Goal: Navigation & Orientation: Find specific page/section

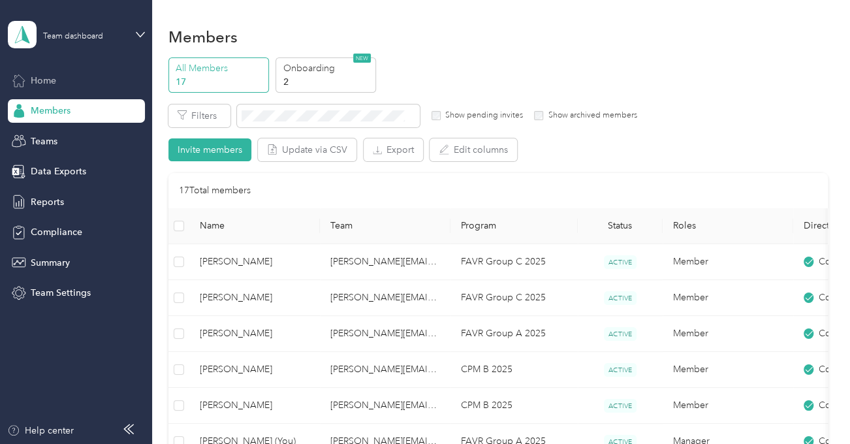
click at [46, 82] on span "Home" at bounding box center [43, 81] width 25 height 14
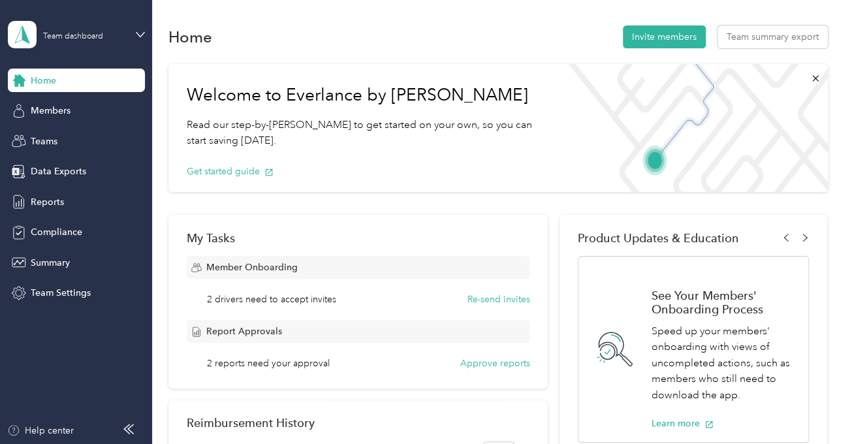
click at [46, 82] on span "Home" at bounding box center [43, 81] width 25 height 14
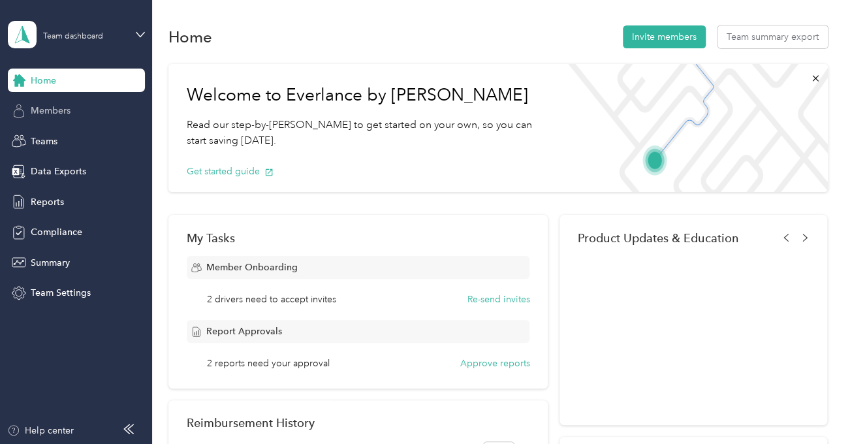
click at [54, 113] on span "Members" at bounding box center [51, 111] width 40 height 14
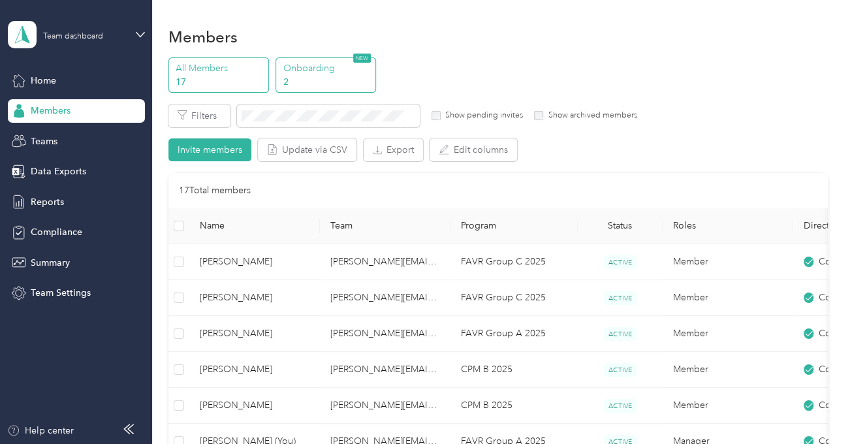
click at [300, 67] on p "Onboarding" at bounding box center [327, 68] width 89 height 14
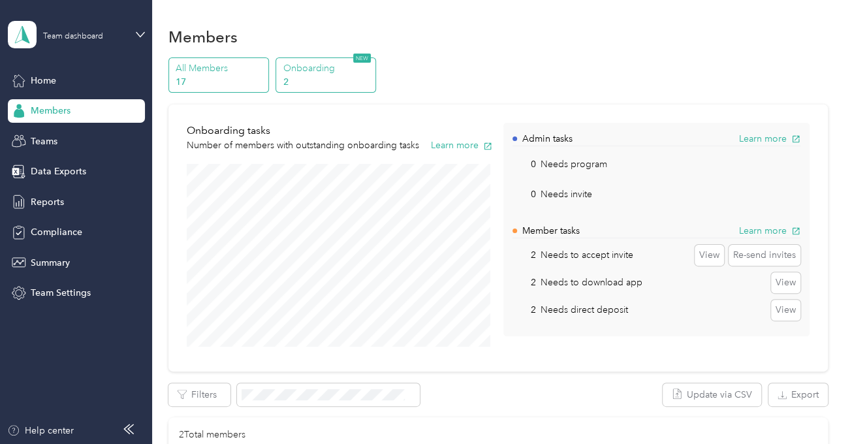
click at [193, 66] on p "All Members" at bounding box center [220, 68] width 89 height 14
